Goal: Ask a question: Seek information or help from site administrators or community

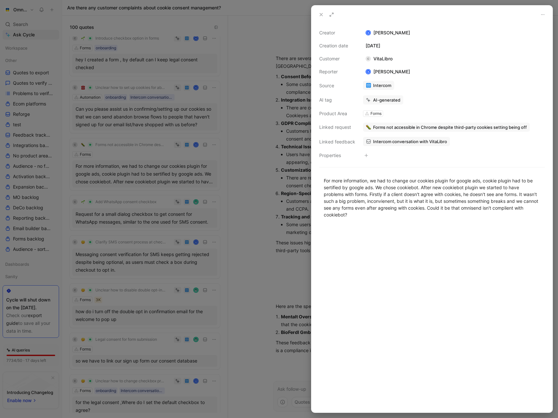
scroll to position [425, 0]
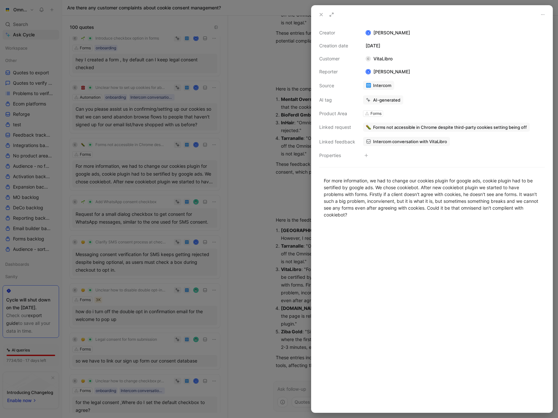
click at [319, 15] on icon at bounding box center [320, 14] width 5 height 5
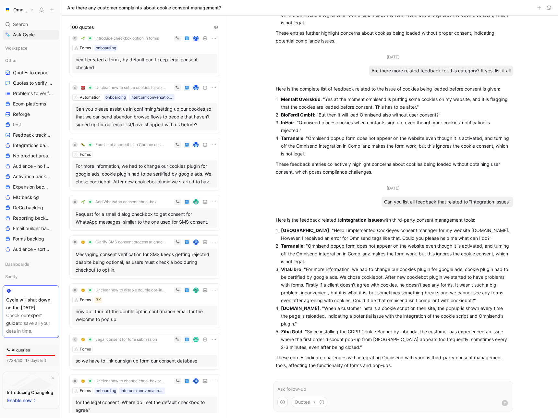
click at [322, 308] on p "Sodoexpertai.lt : "When a customer installs a cookie script on their site, the …" at bounding box center [396, 315] width 230 height 23
click at [349, 305] on p "Sodoexpertai.lt : "When a customer installs a cookie script on their site, the …" at bounding box center [396, 315] width 230 height 23
drag, startPoint x: 357, startPoint y: 307, endPoint x: 320, endPoint y: 307, distance: 37.0
click at [320, 307] on p "Sodoexpertai.lt : "When a customer installs a cookie script on their site, the …" at bounding box center [396, 315] width 230 height 23
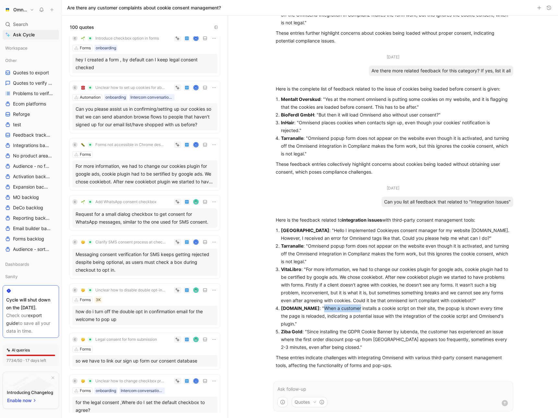
copy p "When a customer"
click at [234, 204] on div "Sep 26, 2025 Are there any customer complaints about cookie consent management?…" at bounding box center [393, 217] width 330 height 402
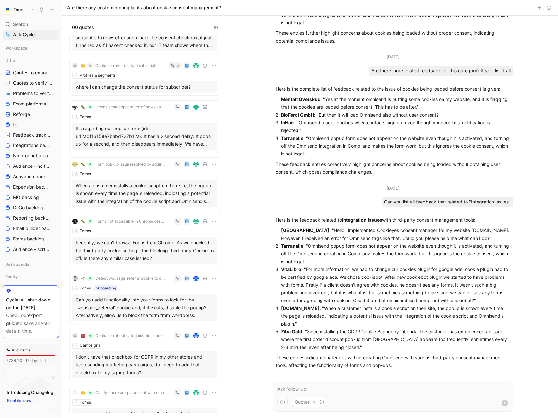
scroll to position [2238, 0]
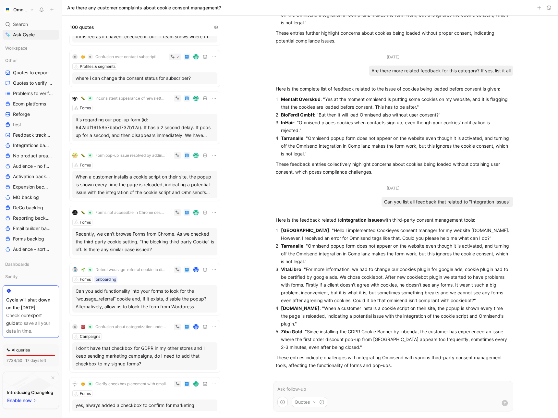
click at [107, 182] on div "When a customer installs a cookie script on their site, the popup is shown ever…" at bounding box center [145, 184] width 138 height 23
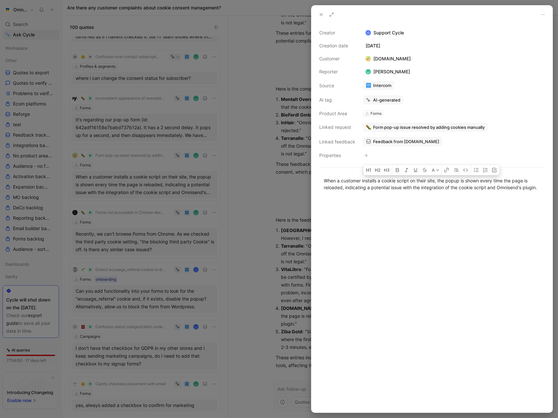
drag, startPoint x: 325, startPoint y: 181, endPoint x: 555, endPoint y: 189, distance: 230.0
click at [555, 189] on div "Creator Support Cycle Creation date March 4, 2025 Customer Sodoexpertai.lt Repo…" at bounding box center [279, 209] width 558 height 418
copy div "When a customer installs a cookie script on their site, the popup is shown ever…"
click at [297, 244] on div at bounding box center [279, 209] width 558 height 418
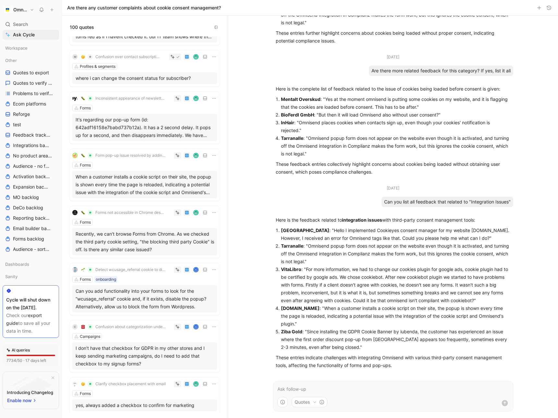
drag, startPoint x: 321, startPoint y: 308, endPoint x: 295, endPoint y: 322, distance: 29.3
click at [295, 322] on p "Sodoexpertai.lt : "When a customer installs a cookie script on their site, the …" at bounding box center [396, 315] width 230 height 23
copy p "When a customer installs a cookie script on their site, the popup is shown ever…"
click at [341, 331] on p "Ziba Gold : "Since installing the GDPR Cookie Banner by iubenda, the customer h…" at bounding box center [396, 338] width 230 height 23
drag, startPoint x: 307, startPoint y: 332, endPoint x: 352, endPoint y: 346, distance: 47.4
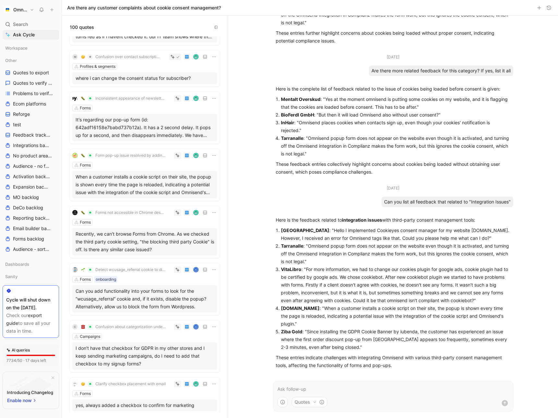
click at [352, 346] on p "Ziba Gold : "Since installing the GDPR Cookie Banner by iubenda, the customer h…" at bounding box center [396, 338] width 230 height 23
copy p "Since installing the GDPR Cookie Banner by iubenda, the customer has experience…"
click at [317, 330] on p "Ziba Gold : "Since installing the GDPR Cookie Banner by iubenda, the customer h…" at bounding box center [396, 338] width 230 height 23
click at [408, 330] on p "Ziba Gold : "Since installing the GDPR Cookie Banner by iubenda, the customer h…" at bounding box center [396, 338] width 230 height 23
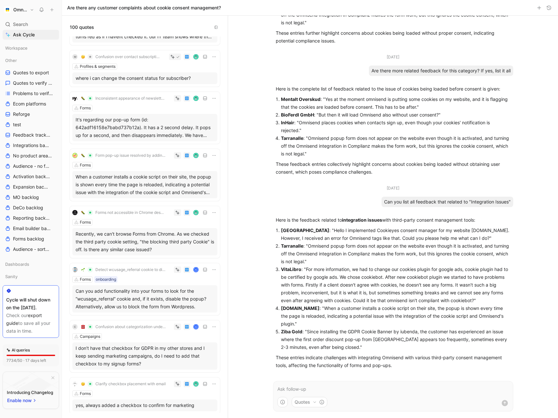
click at [408, 330] on p "Ziba Gold : "Since installing the GDPR Cookie Banner by iubenda, the customer h…" at bounding box center [396, 338] width 230 height 23
copy p "iubenda"
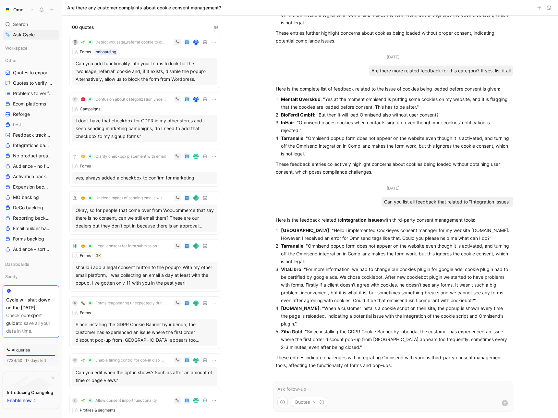
scroll to position [2439, 0]
click at [107, 303] on span "Forms reappearing unexpectedly during sessions" at bounding box center [130, 302] width 70 height 5
click at [151, 313] on div "Forms" at bounding box center [144, 312] width 145 height 6
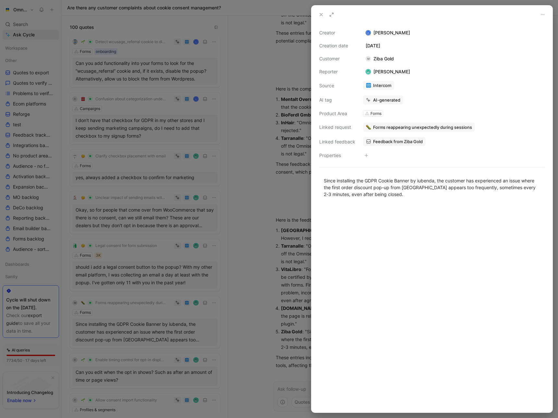
click at [408, 140] on span "Feedback from Ziba Gold" at bounding box center [398, 141] width 50 height 6
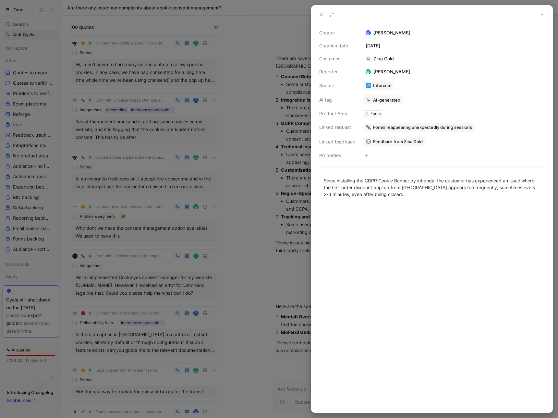
click at [285, 187] on div at bounding box center [279, 209] width 558 height 418
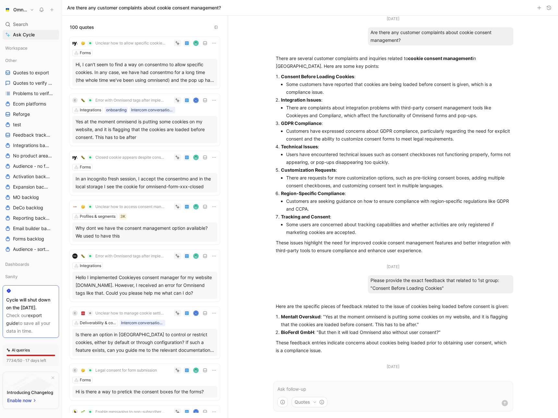
drag, startPoint x: 281, startPoint y: 125, endPoint x: 321, endPoint y: 126, distance: 39.9
click at [321, 126] on p "GDPR Compliance :" at bounding box center [396, 123] width 230 height 8
copy strong "GDPR Compliance"
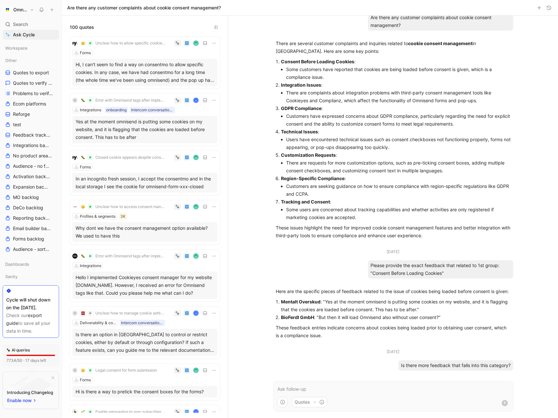
drag, startPoint x: 445, startPoint y: 274, endPoint x: 371, endPoint y: 267, distance: 74.8
click at [371, 267] on div "Please provide the exact feedback that related to 1st group: "Consent Before Lo…" at bounding box center [440, 269] width 145 height 18
copy div "Please provide the exact feedback that related to 1st group: "Consent Before Lo…"
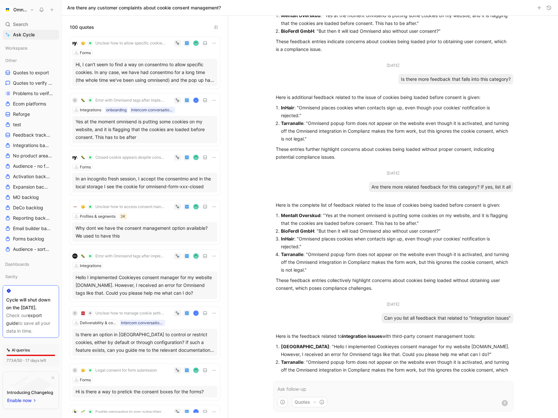
scroll to position [315, 0]
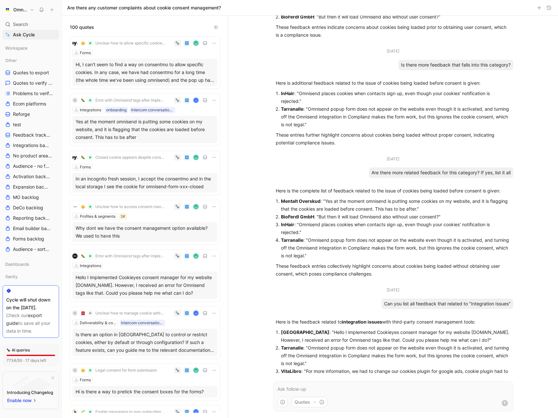
drag, startPoint x: 384, startPoint y: 310, endPoint x: 512, endPoint y: 312, distance: 128.7
click at [513, 312] on ul "Sep 26, 2025 Are there any customer complaints about cookie consent management?…" at bounding box center [392, 86] width 253 height 773
copy div "Can you list all feedback that related to "Integration Issues""
click at [329, 392] on p at bounding box center [392, 389] width 231 height 8
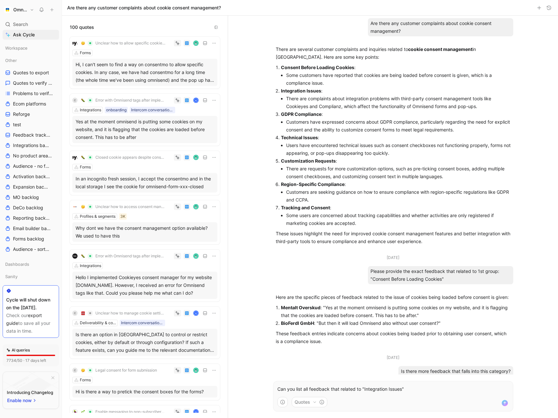
scroll to position [0, 0]
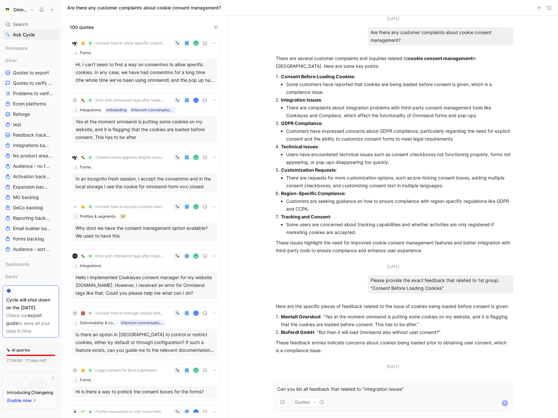
drag, startPoint x: 281, startPoint y: 123, endPoint x: 320, endPoint y: 123, distance: 38.9
click at [320, 123] on strong "GDPR Compliance" at bounding box center [301, 123] width 41 height 6
copy strong "GDPR Compliance"
click at [370, 391] on p "Can you list all feedback that related to "Integration Issues"" at bounding box center [392, 389] width 231 height 8
drag, startPoint x: 365, startPoint y: 390, endPoint x: 402, endPoint y: 389, distance: 36.6
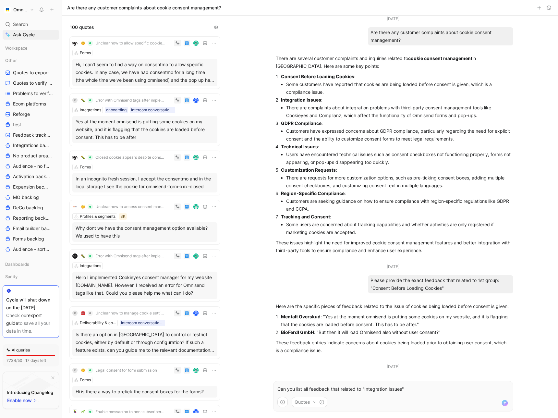
click at [402, 389] on p "Can you list all feedback that related to "Integration Issues"" at bounding box center [392, 389] width 231 height 8
paste div
click at [365, 388] on p "Can you list all feedback that related to "IGDPR Compliance"" at bounding box center [392, 389] width 231 height 8
click at [428, 389] on p "Can you list all feedback that related to "GDPR Compliance"" at bounding box center [392, 389] width 231 height 8
drag, startPoint x: 279, startPoint y: 216, endPoint x: 330, endPoint y: 217, distance: 50.9
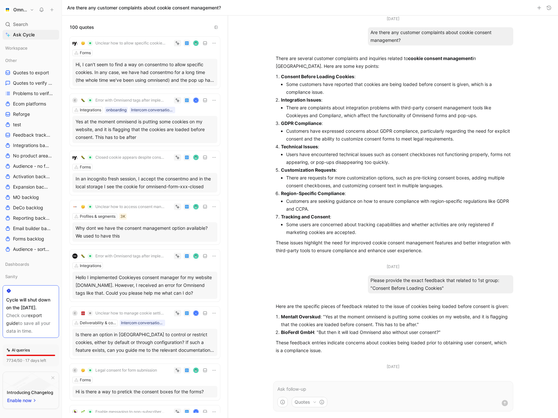
click at [330, 217] on li "Tracking and Consent : Some users are concerned about tracking capabilities and…" at bounding box center [396, 224] width 230 height 23
copy p "Tracking and Consent :"
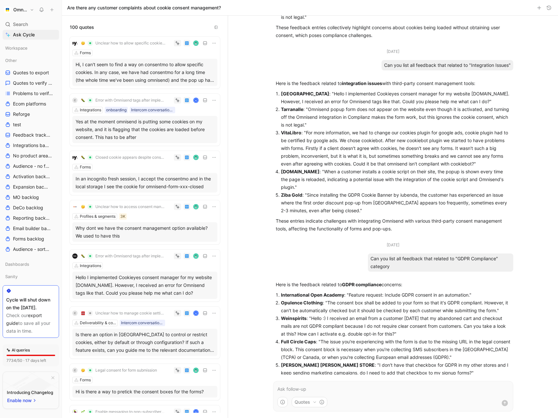
scroll to position [680, 0]
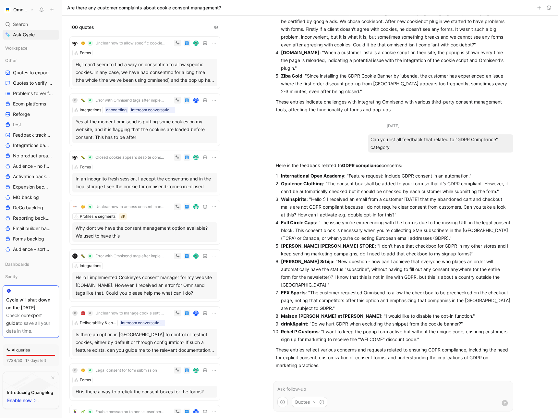
drag, startPoint x: 371, startPoint y: 139, endPoint x: 399, endPoint y: 149, distance: 30.2
click at [399, 149] on div "Can you list all feedback that related to "GDPR Compliance" category" at bounding box center [440, 143] width 145 height 18
click at [311, 387] on p at bounding box center [392, 389] width 231 height 8
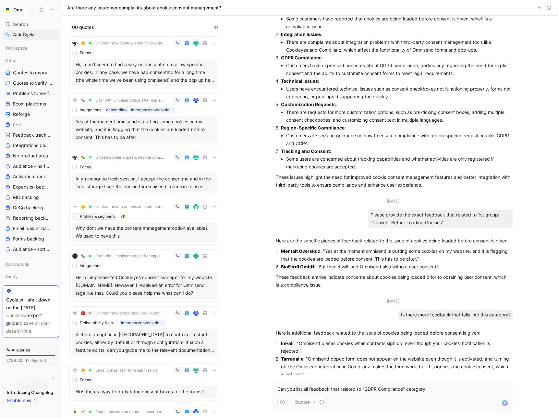
scroll to position [0, 0]
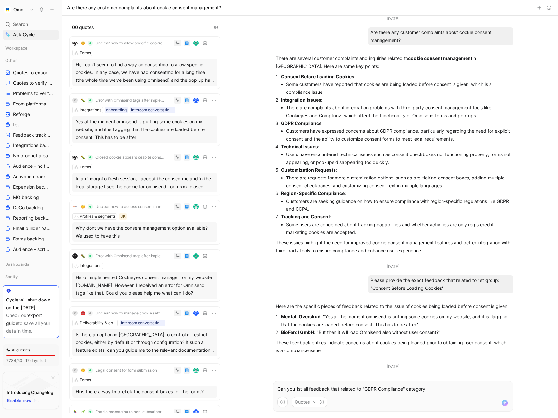
drag, startPoint x: 281, startPoint y: 216, endPoint x: 329, endPoint y: 217, distance: 48.3
click at [329, 217] on p "Tracking and Consent :" at bounding box center [396, 217] width 230 height 8
drag, startPoint x: 364, startPoint y: 389, endPoint x: 402, endPoint y: 390, distance: 38.3
click at [402, 390] on p "Can you list all feedback that related to "GDPR Compliance" category" at bounding box center [392, 389] width 231 height 8
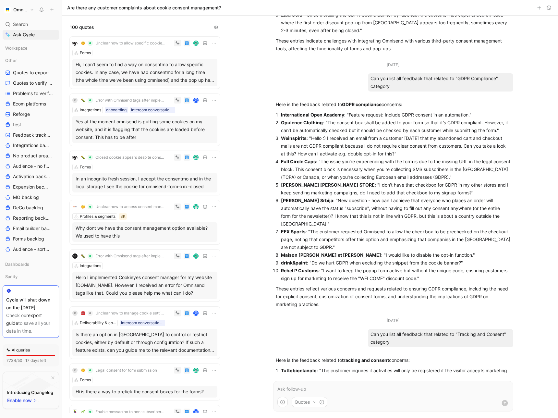
scroll to position [847, 0]
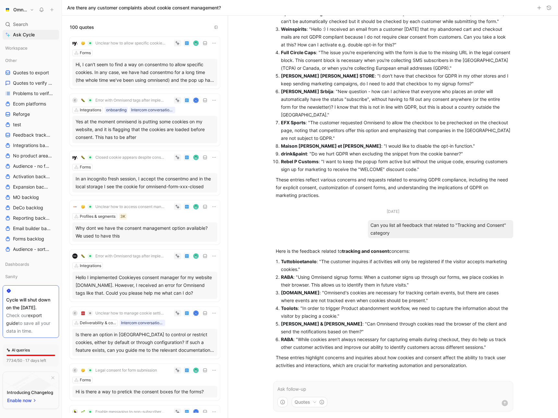
drag, startPoint x: 321, startPoint y: 264, endPoint x: 367, endPoint y: 265, distance: 46.0
click at [367, 265] on p "Tuttobioetanolo : "The customer inquires if activities will only be registered …" at bounding box center [396, 265] width 230 height 16
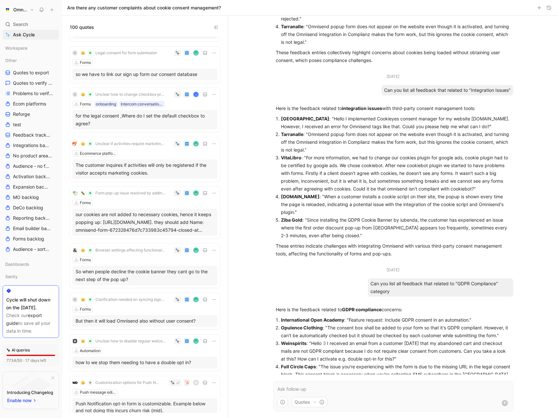
scroll to position [850, 0]
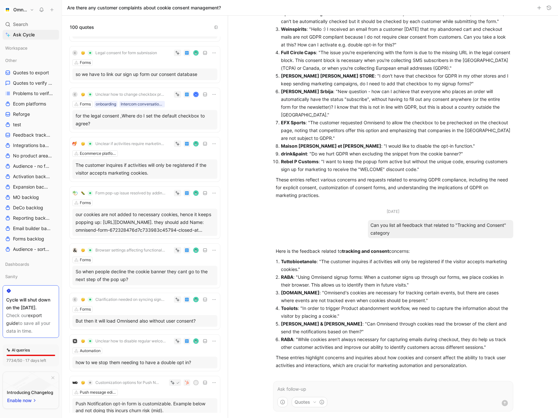
click at [150, 156] on div "Ecommerce platforms" at bounding box center [144, 153] width 145 height 6
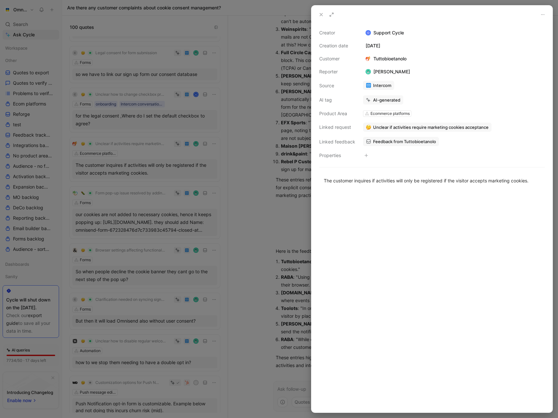
click at [275, 157] on div at bounding box center [279, 209] width 558 height 418
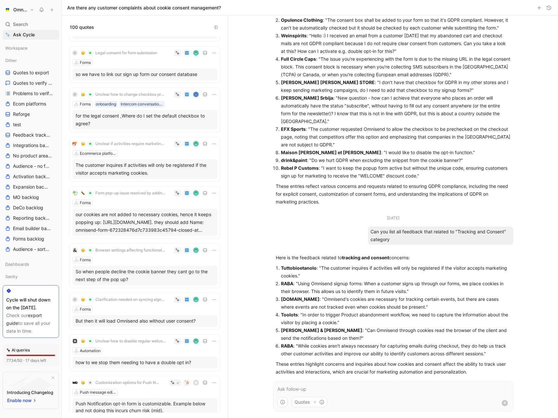
scroll to position [850, 0]
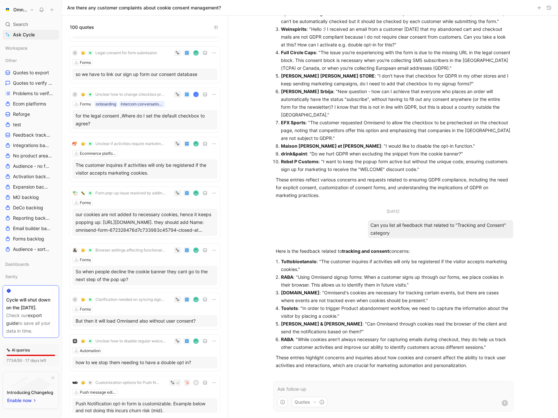
click at [317, 385] on p at bounding box center [392, 389] width 231 height 8
drag, startPoint x: 294, startPoint y: 387, endPoint x: 374, endPoint y: 386, distance: 80.1
click at [375, 387] on p "Please create a list of problems that are" at bounding box center [392, 389] width 231 height 8
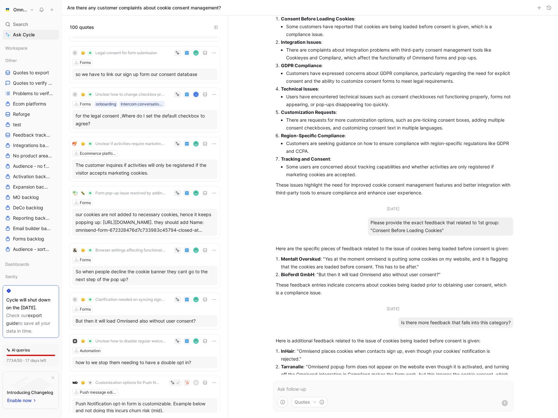
scroll to position [0, 0]
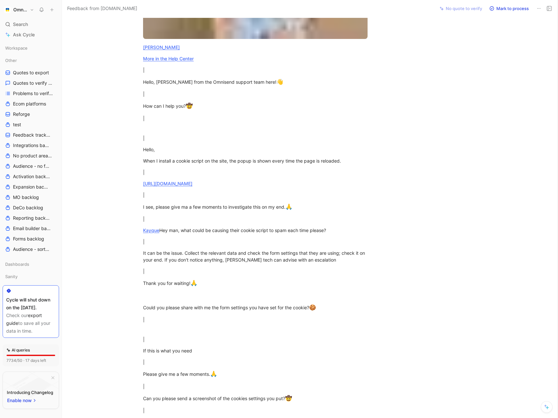
scroll to position [821, 0]
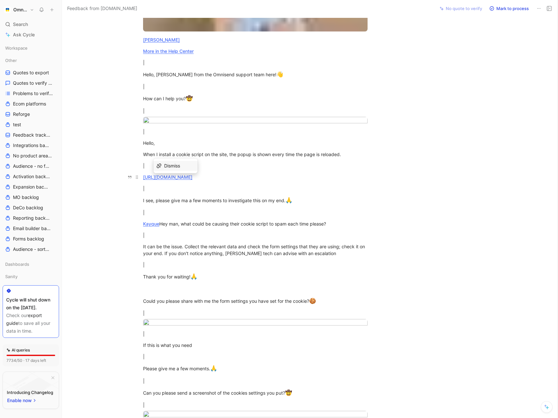
drag, startPoint x: 194, startPoint y: 178, endPoint x: 160, endPoint y: 178, distance: 33.7
click at [160, 178] on div "[URL][DOMAIN_NAME]" at bounding box center [255, 176] width 224 height 7
copy link "sodoexpertai.lt"
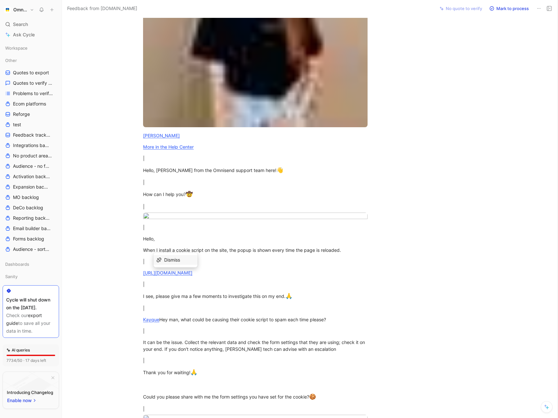
scroll to position [728, 0]
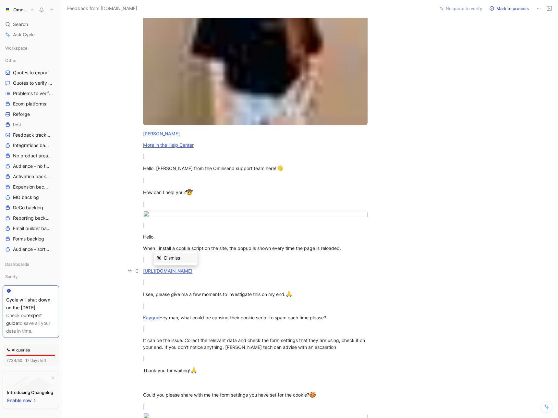
click at [178, 272] on link "https://sodoexpertai.lt" at bounding box center [167, 271] width 49 height 6
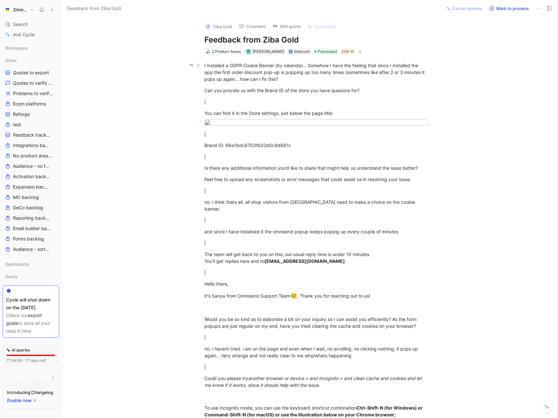
click at [293, 65] on div "I installed a GDPR Cookie Banner (by iubenda)... Somehow I have the feeling tha…" at bounding box center [316, 72] width 224 height 20
copy div "iubenda"
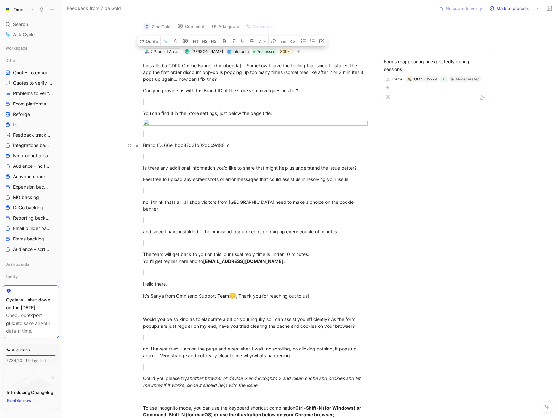
click at [194, 148] on div "Brand ID: 66e1bdc8703fb02d0c9d881c" at bounding box center [255, 145] width 224 height 7
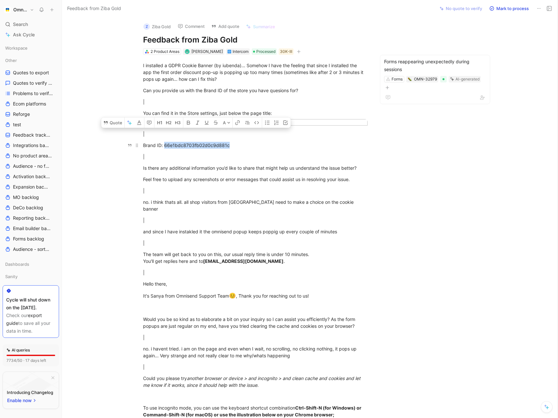
copy div "66e1bdc8703fb02d0c9d881c"
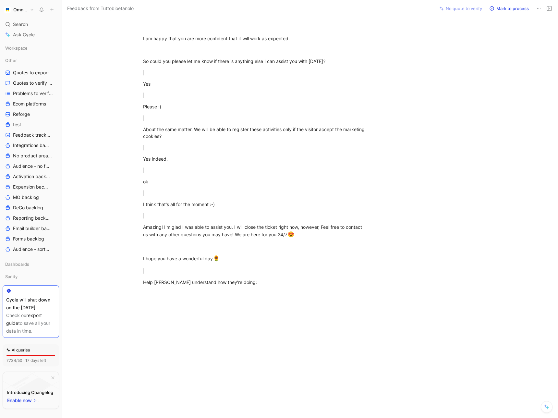
scroll to position [2281, 0]
